Goal: Information Seeking & Learning: Learn about a topic

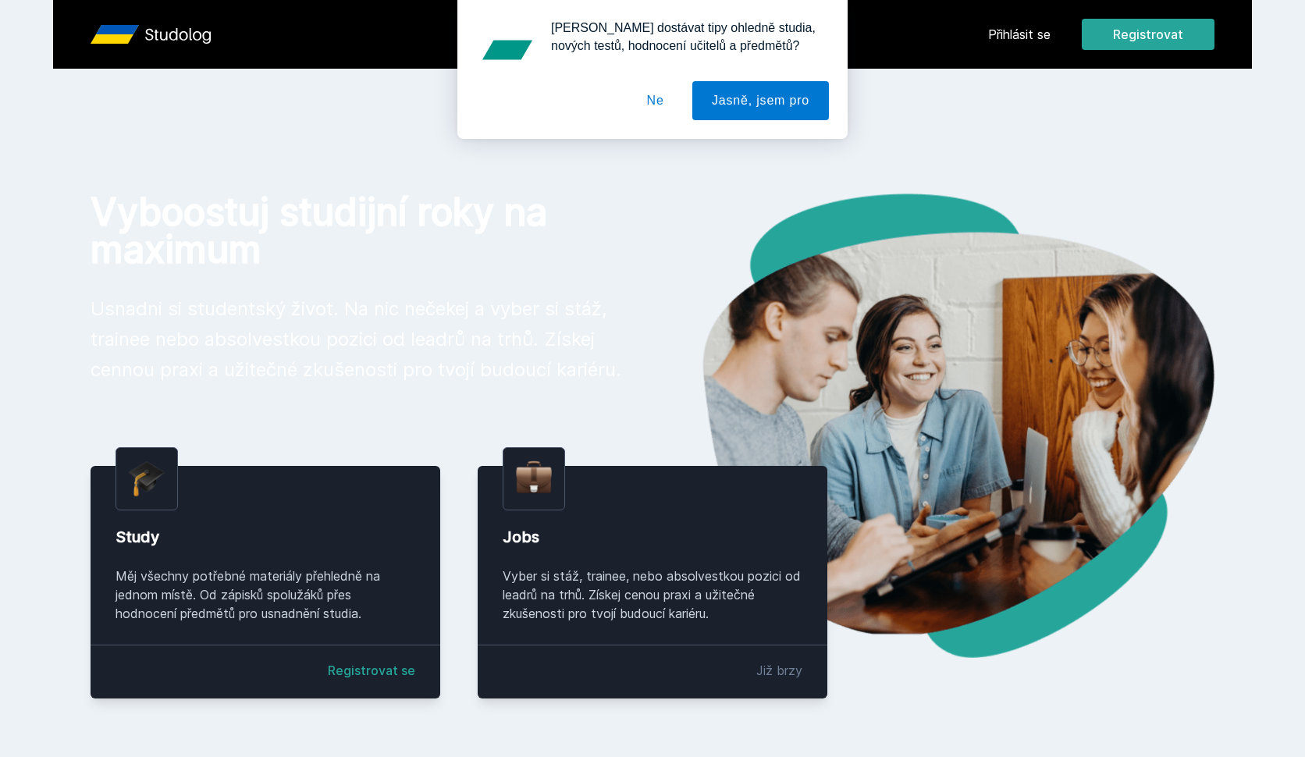
click at [656, 97] on button "Ne" at bounding box center [656, 100] width 56 height 39
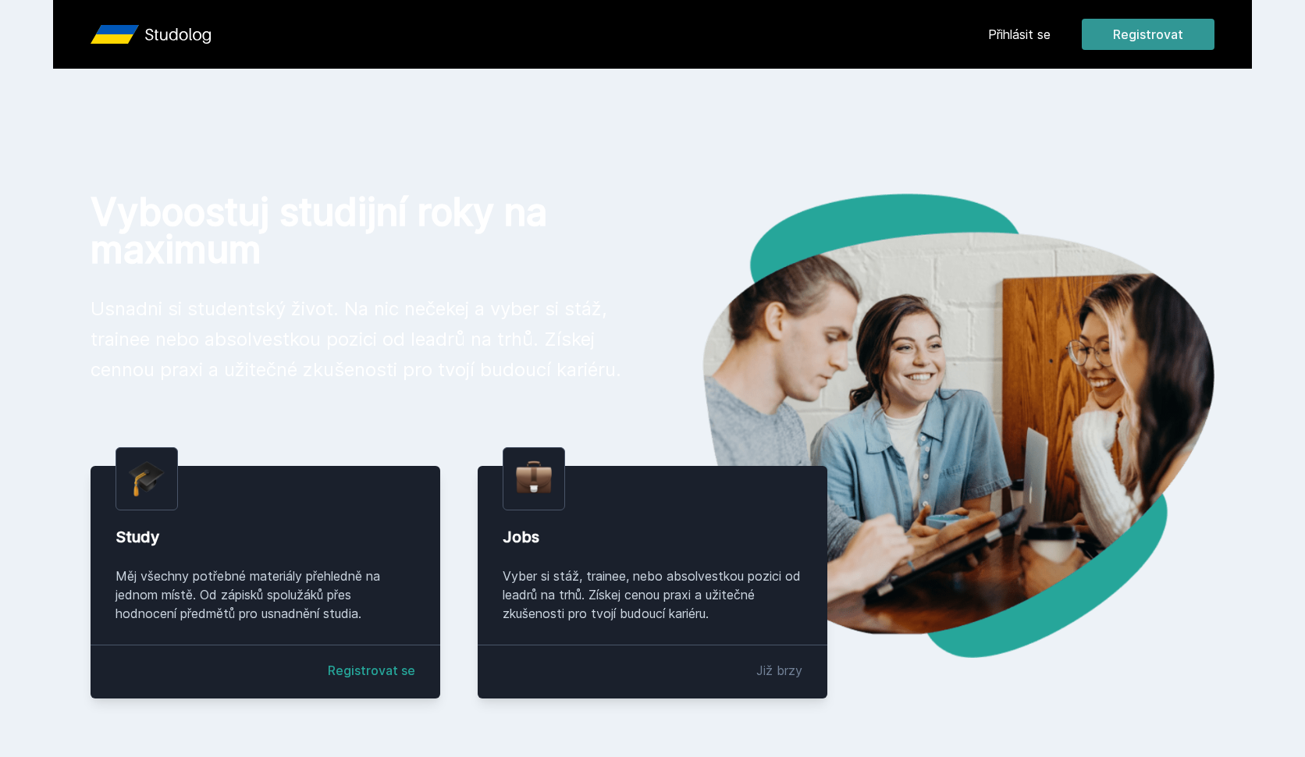
click at [1136, 29] on button "Registrovat" at bounding box center [1148, 34] width 133 height 31
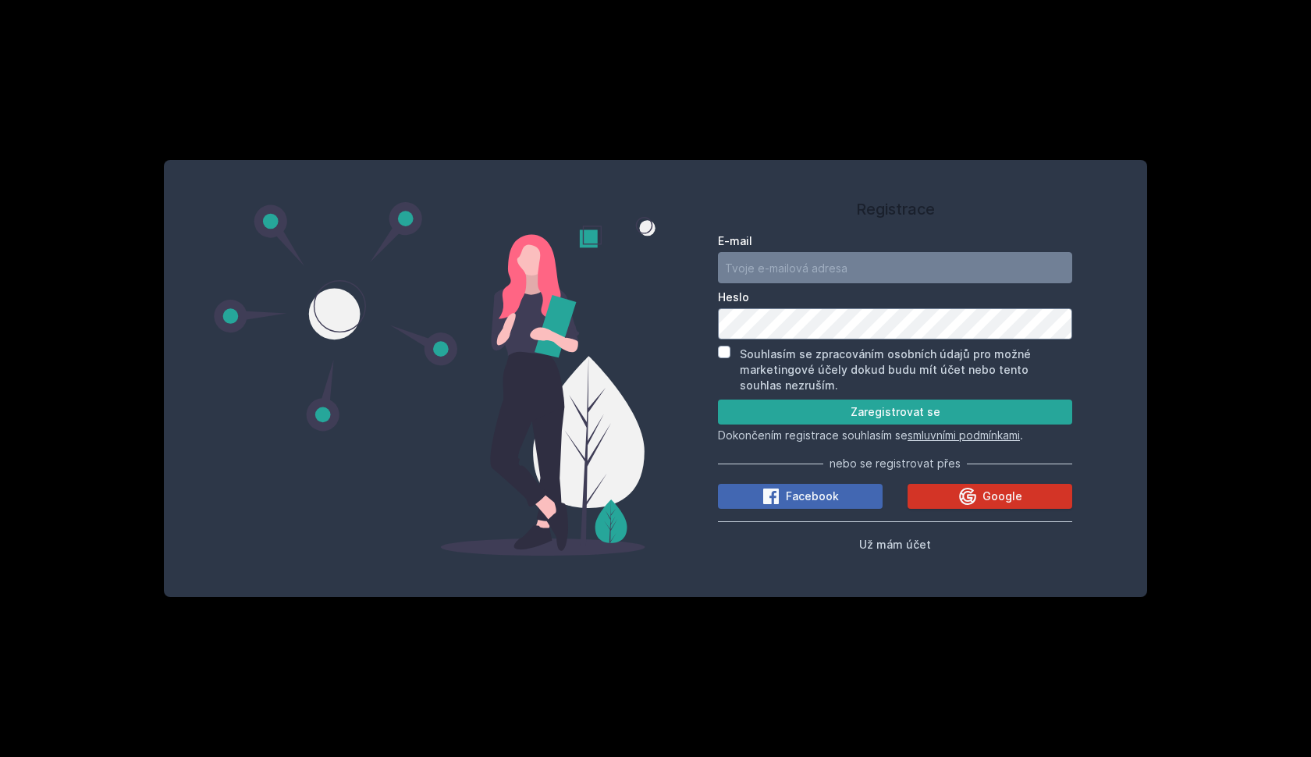
click at [975, 495] on icon at bounding box center [967, 496] width 17 height 17
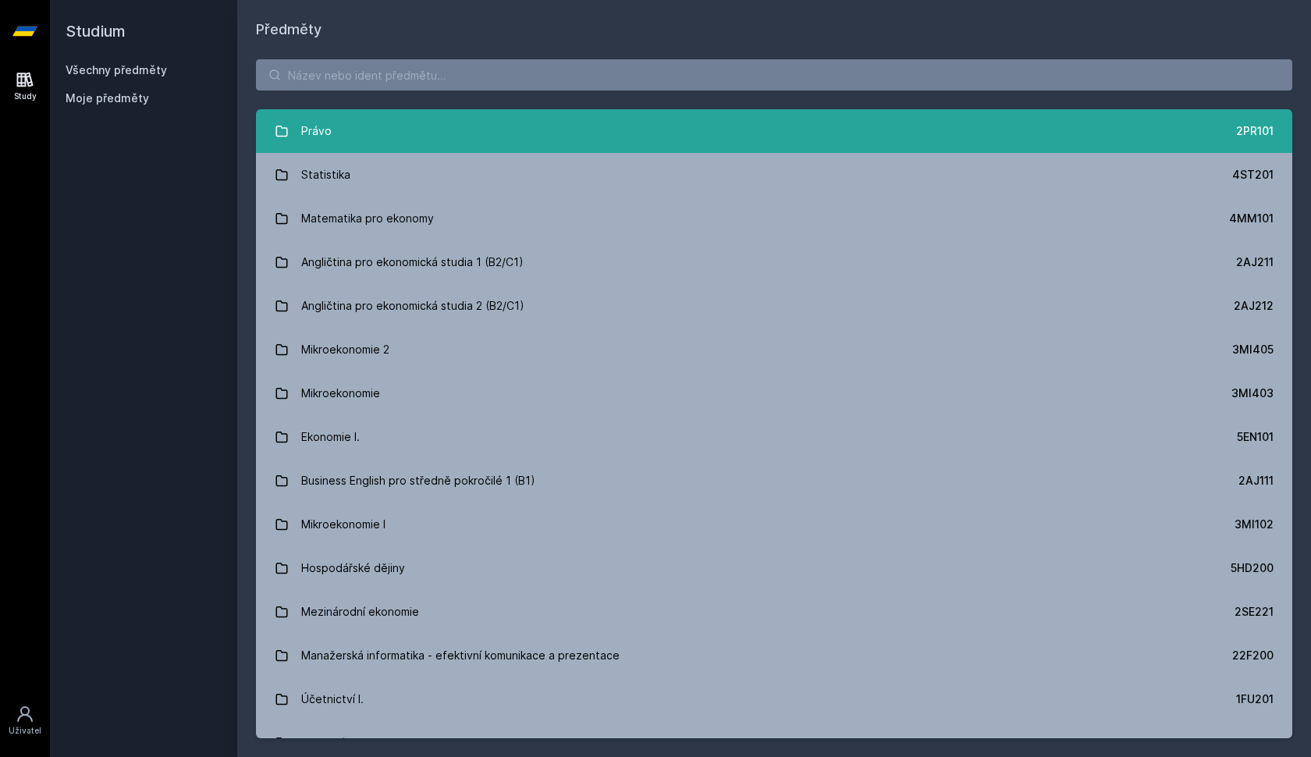
click at [673, 126] on link "Právo 2PR101" at bounding box center [774, 131] width 1037 height 44
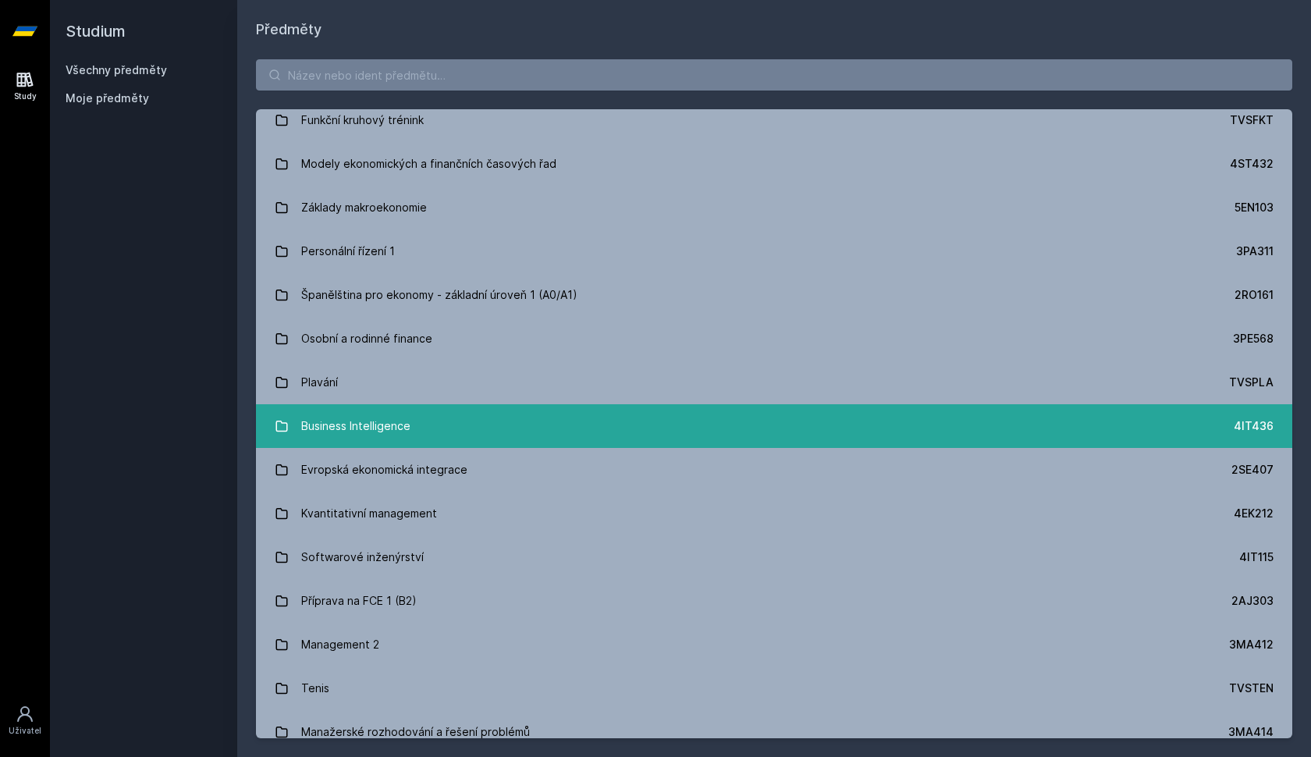
scroll to position [3079, 0]
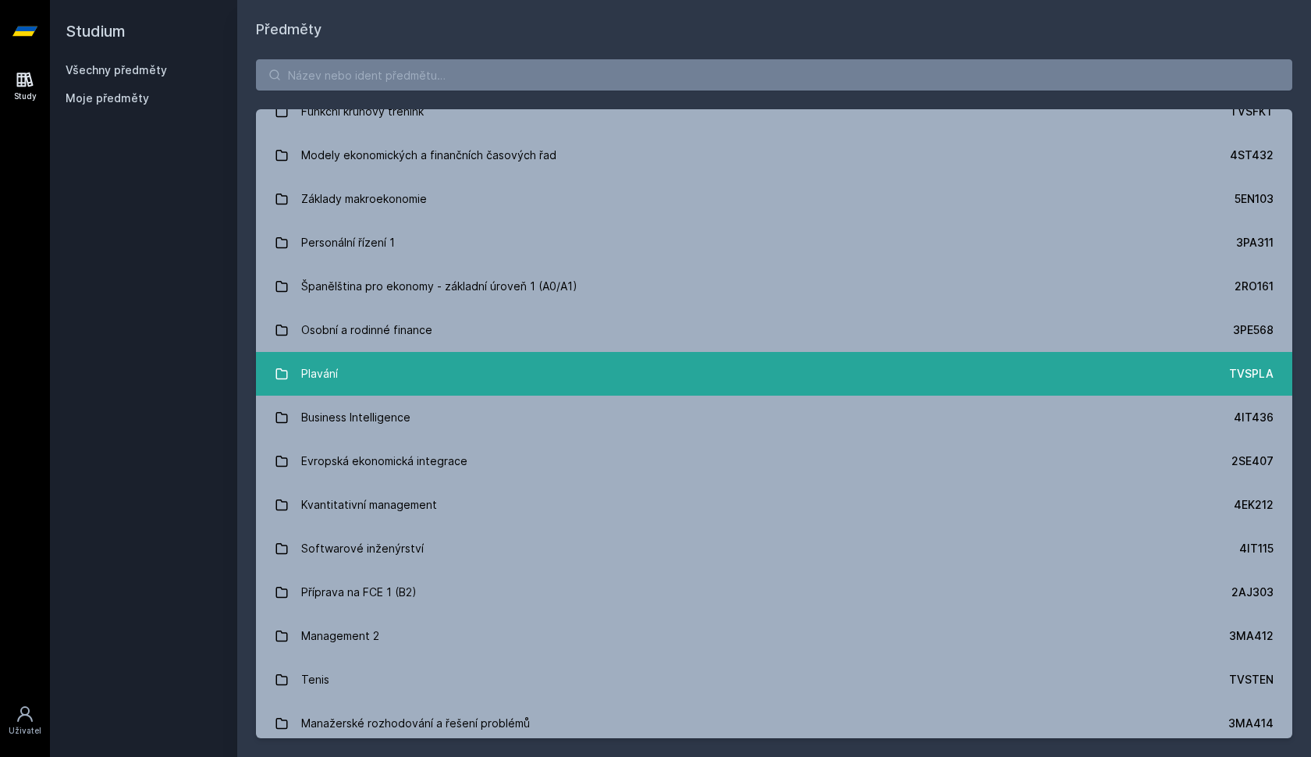
click at [438, 388] on link "Plavání TVSPLA" at bounding box center [774, 374] width 1037 height 44
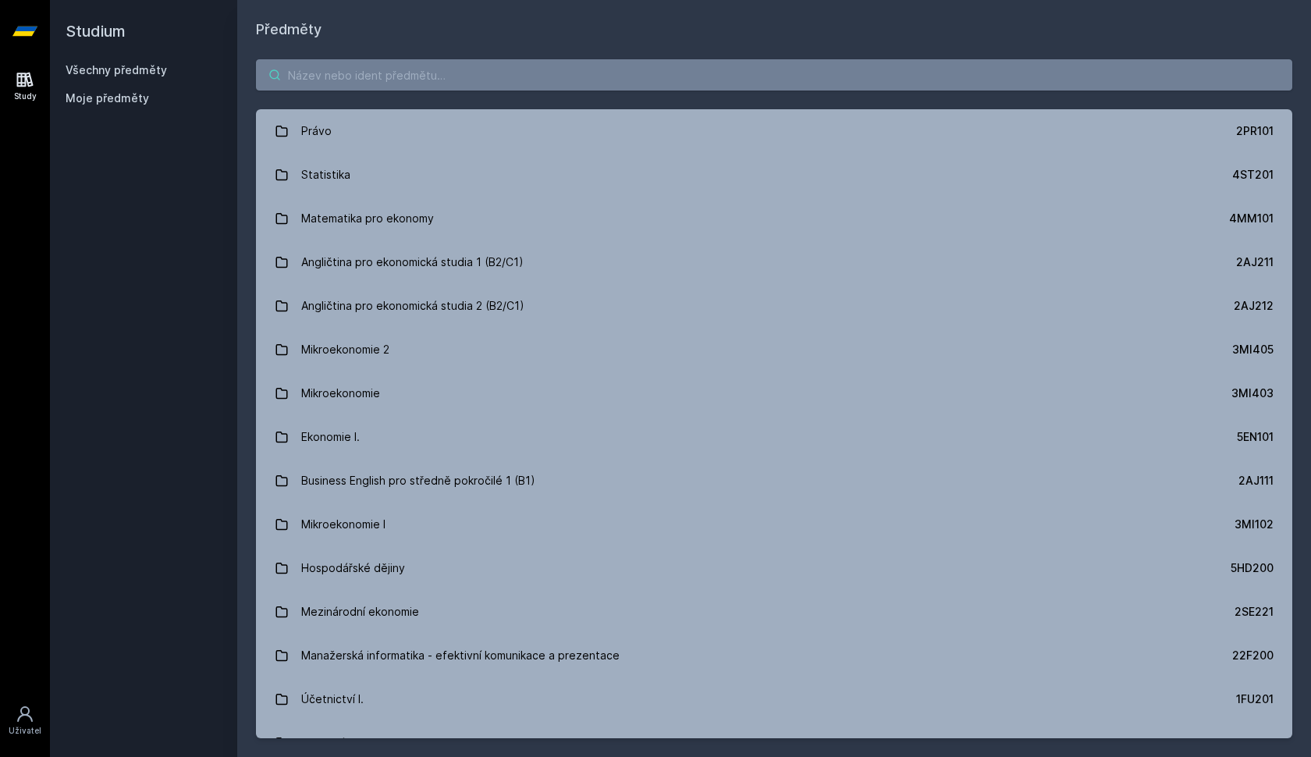
click at [362, 67] on input "search" at bounding box center [774, 74] width 1037 height 31
